Goal: Task Accomplishment & Management: Manage account settings

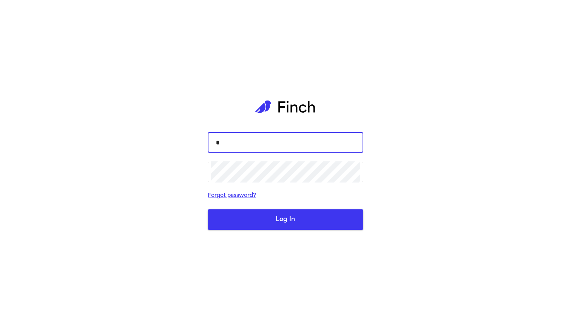
type input "**"
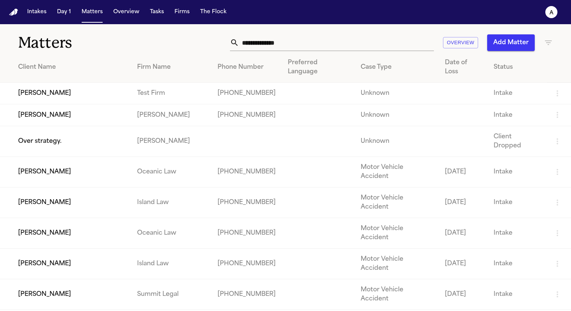
click at [77, 83] on td "Cory Kim" at bounding box center [65, 94] width 131 height 22
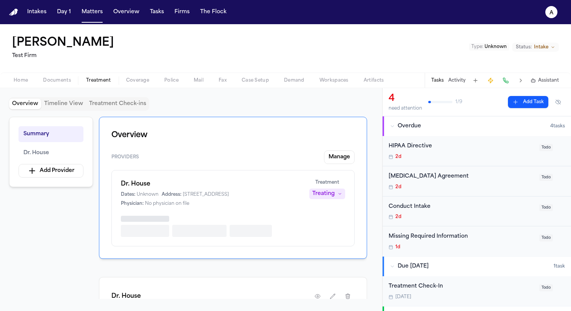
click at [106, 78] on span "Treatment" at bounding box center [98, 80] width 25 height 6
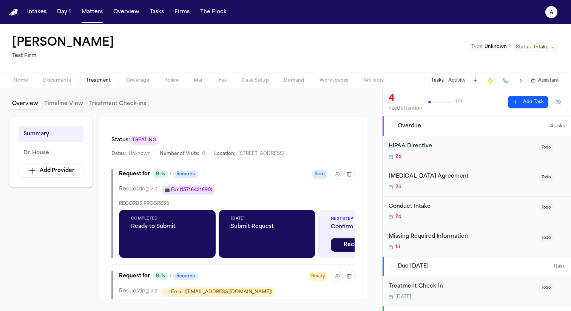
scroll to position [241, 0]
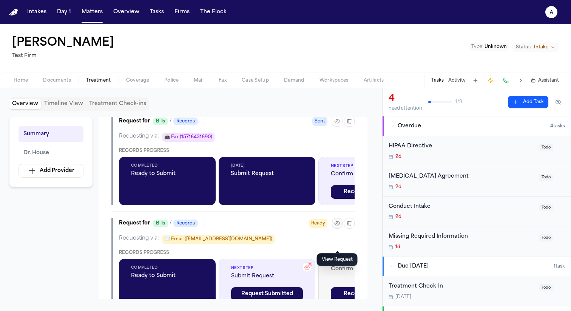
click at [338, 226] on icon "button" at bounding box center [337, 223] width 6 height 6
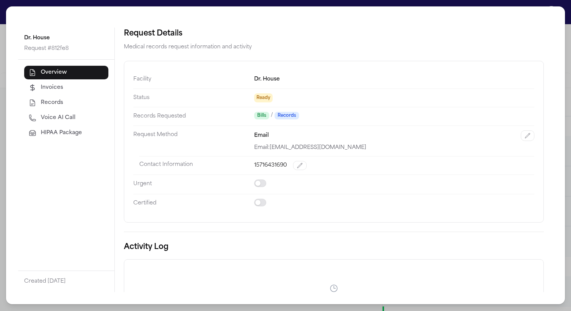
click at [69, 137] on span "HIPAA Package" at bounding box center [61, 133] width 41 height 8
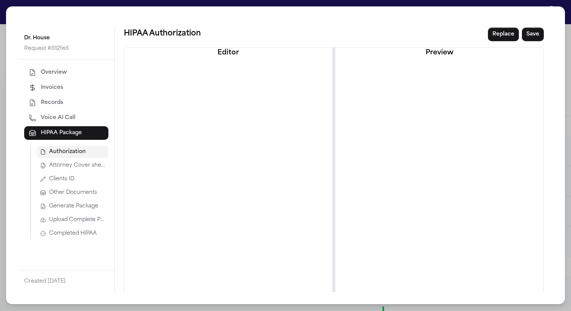
click at [71, 162] on span "Attorney Cover sheet" at bounding box center [77, 166] width 56 height 8
click at [71, 207] on span "Generate Package" at bounding box center [73, 207] width 49 height 8
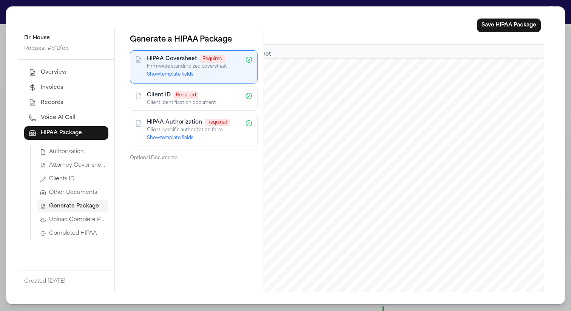
click at [55, 240] on div "Overview Invoices Records Voice AI Call HIPAA Package Authorization Attorney Co…" at bounding box center [66, 165] width 96 height 211
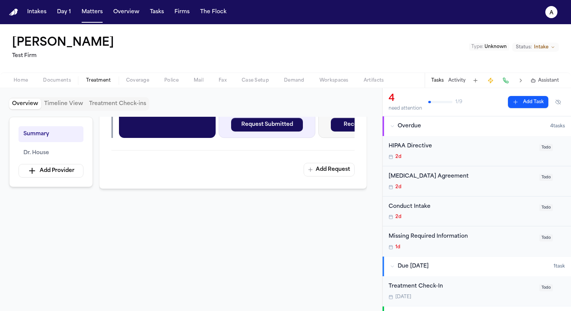
scroll to position [409, 0]
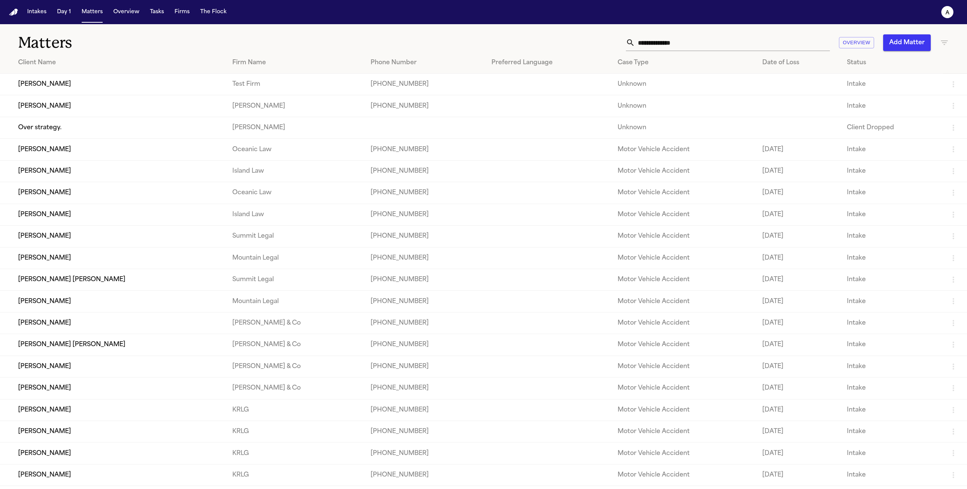
click at [60, 80] on td "[PERSON_NAME]" at bounding box center [113, 85] width 226 height 22
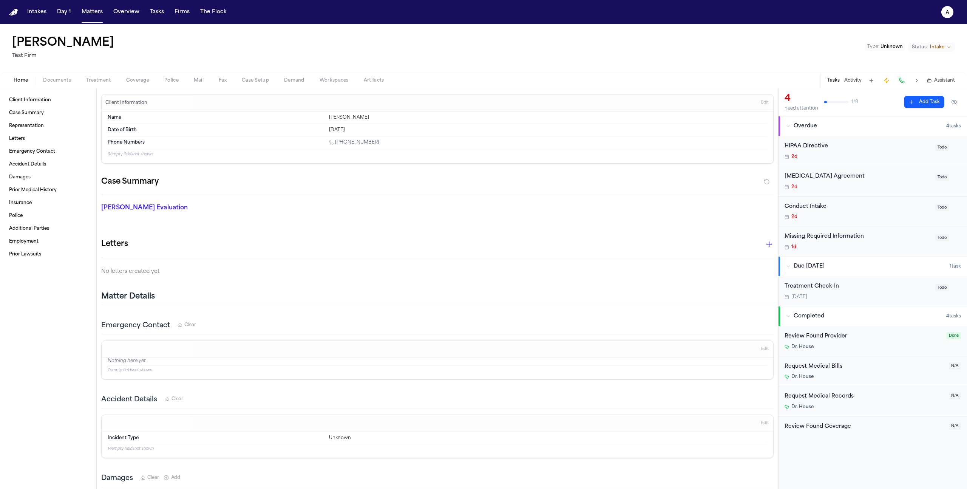
click at [133, 81] on span "Coverage" at bounding box center [137, 80] width 23 height 6
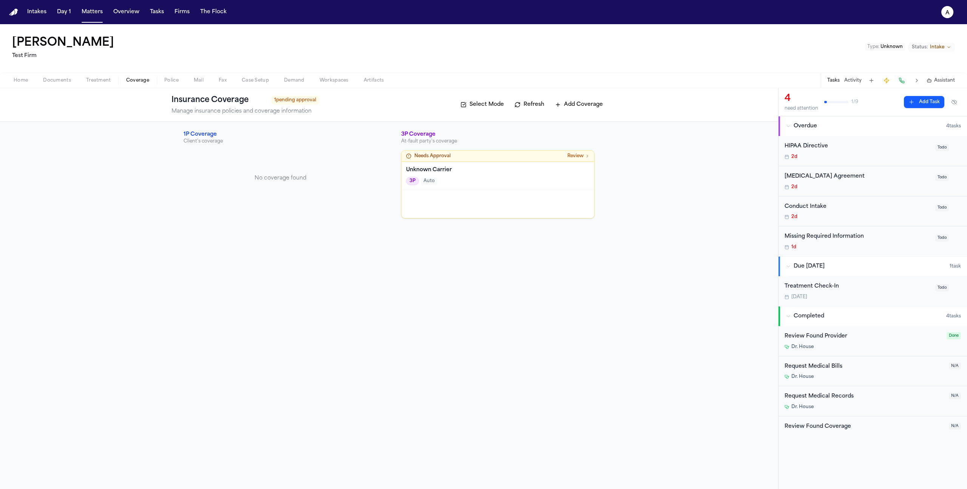
click at [111, 76] on button "Treatment" at bounding box center [99, 80] width 40 height 9
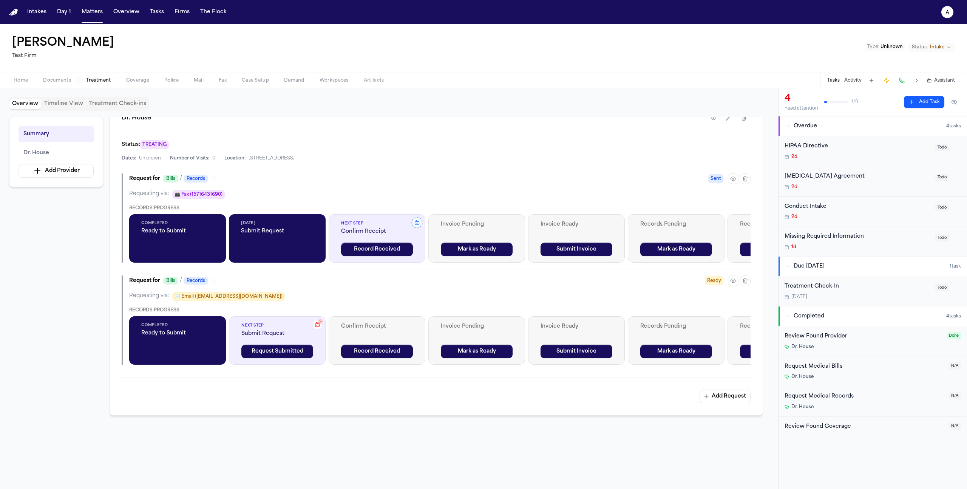
scroll to position [176, 0]
click at [571, 178] on icon "button" at bounding box center [746, 178] width 4 height 5
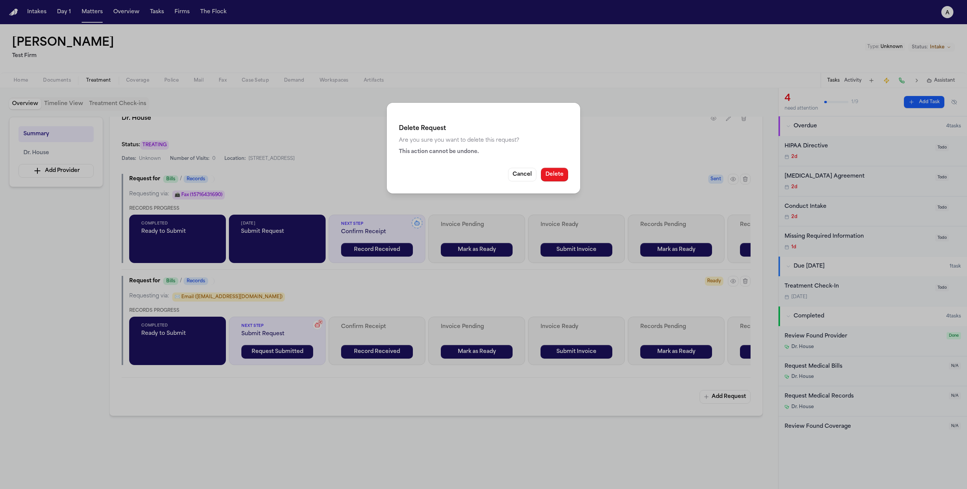
click at [550, 176] on button "Delete" at bounding box center [554, 175] width 27 height 14
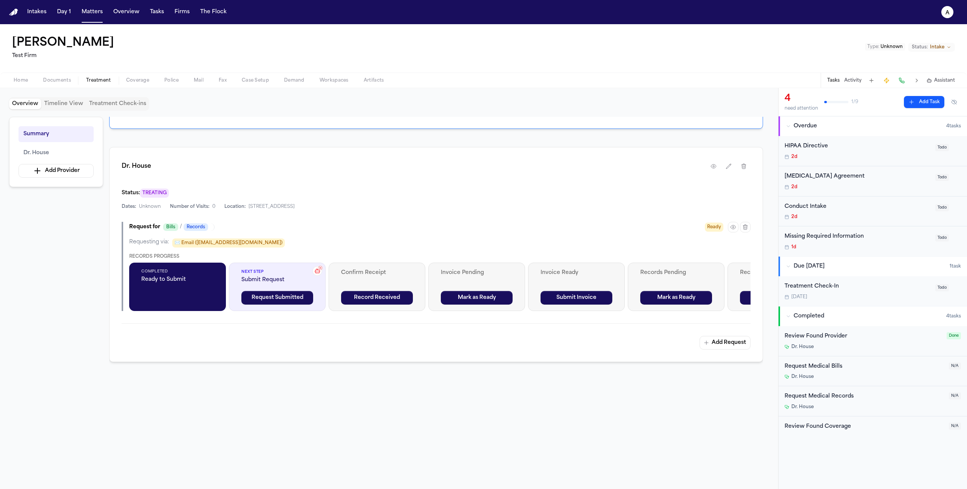
scroll to position [128, 0]
click at [571, 229] on icon "button" at bounding box center [746, 227] width 6 height 6
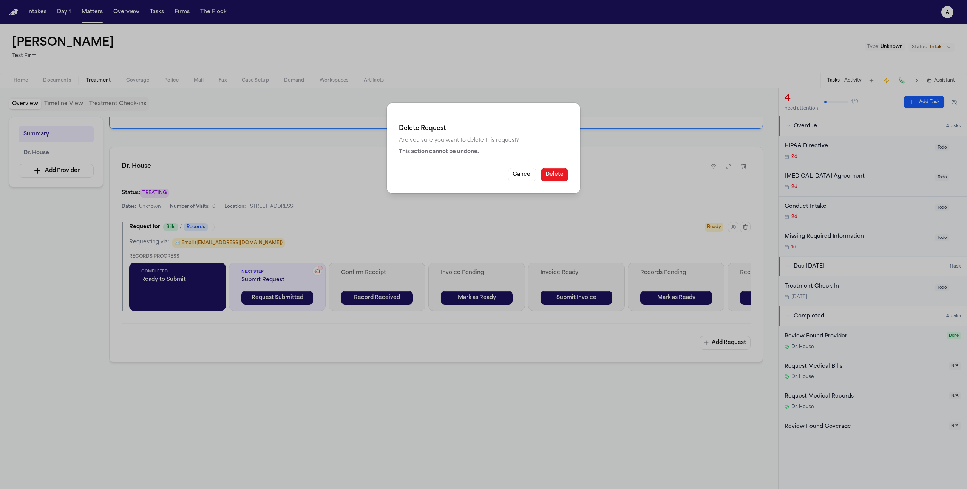
click at [556, 175] on button "Delete" at bounding box center [554, 175] width 27 height 14
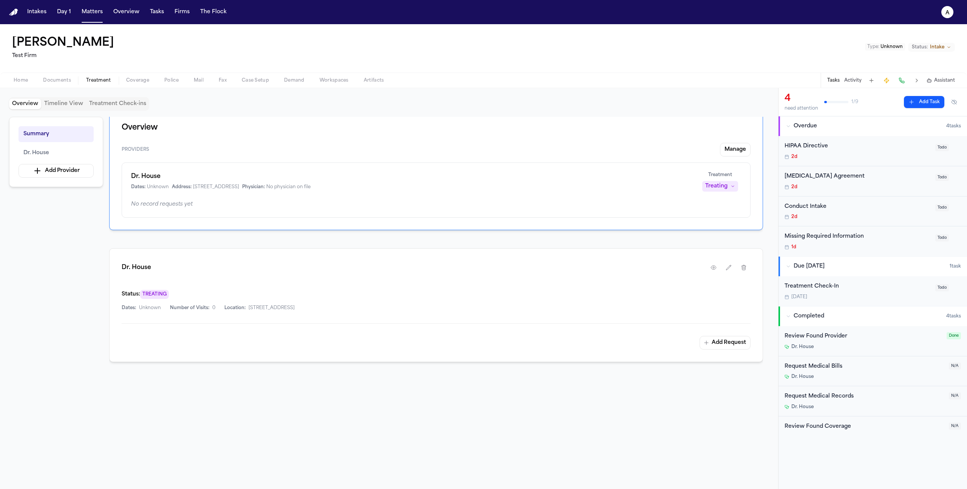
scroll to position [8, 0]
